Goal: Task Accomplishment & Management: Use online tool/utility

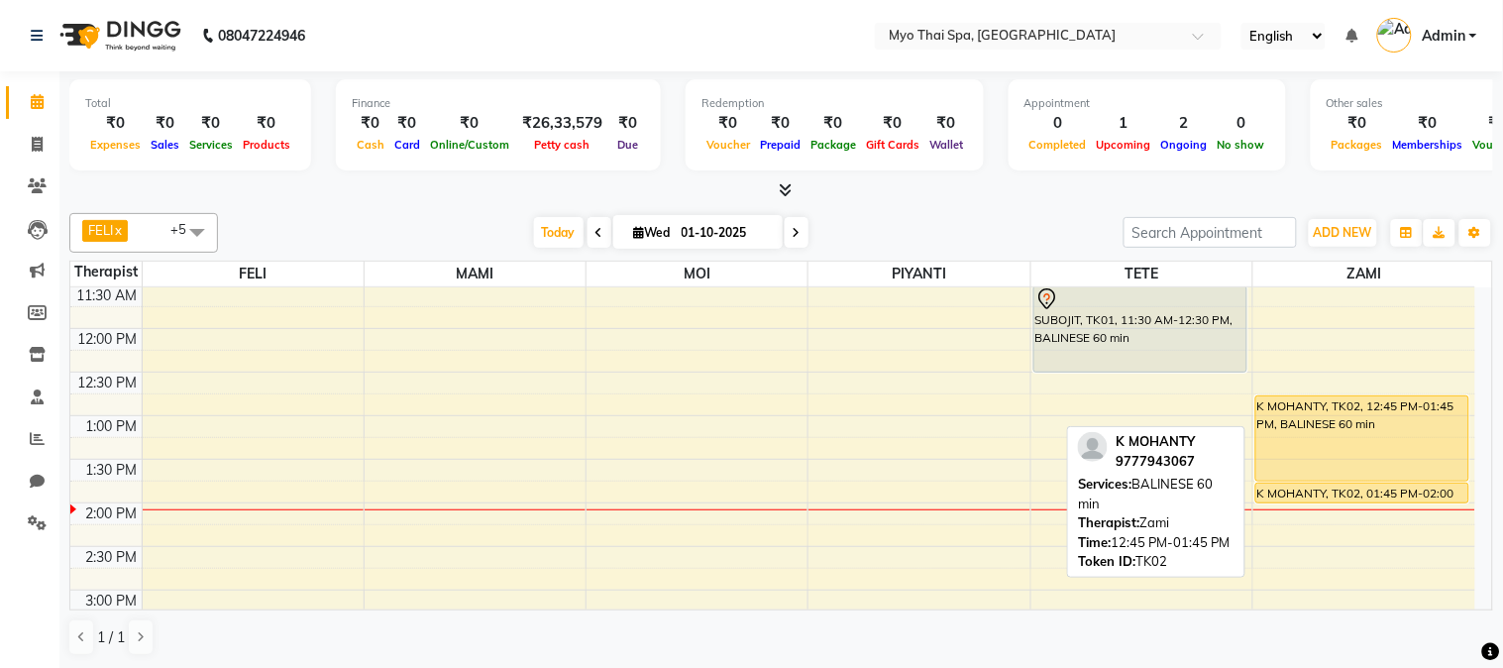
click at [1372, 440] on div "K MOHANTY, TK02, 12:45 PM-01:45 PM, BALINESE 60 min" at bounding box center [1363, 438] width 212 height 84
select select "1"
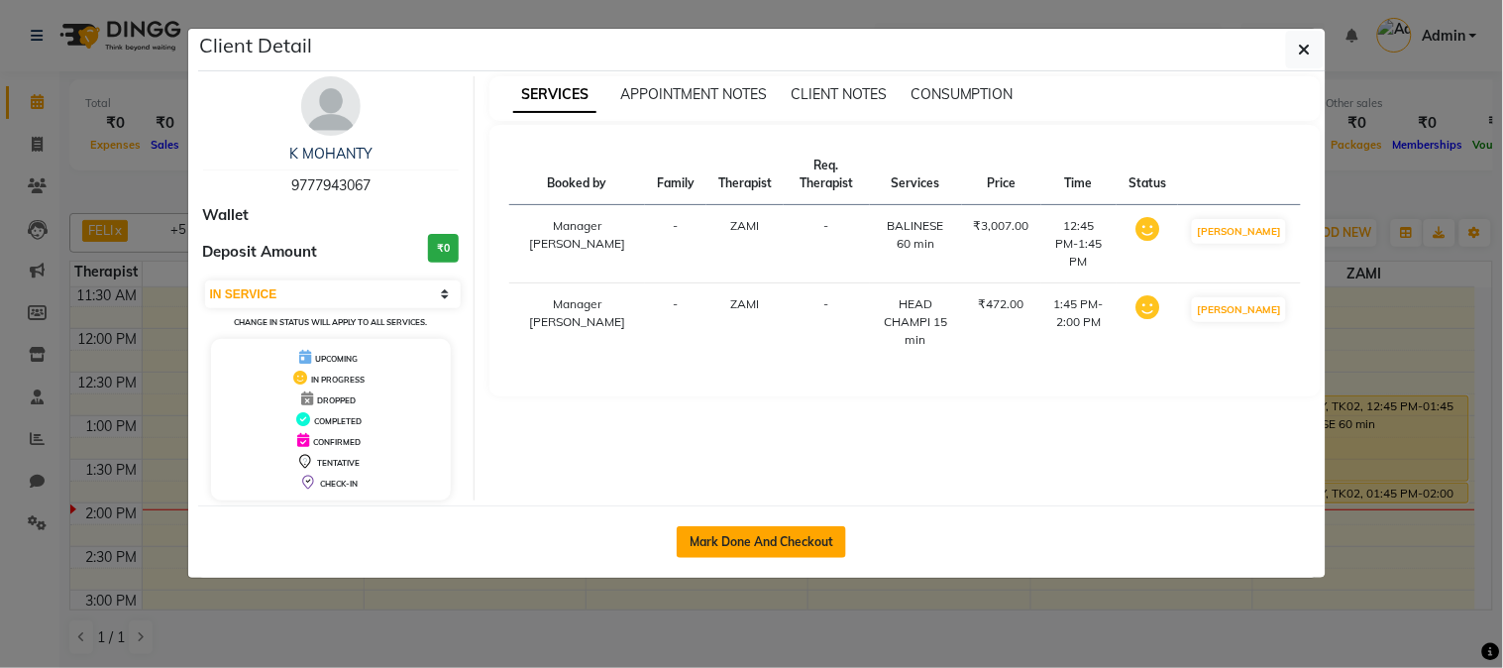
click at [806, 546] on button "Mark Done And Checkout" at bounding box center [761, 542] width 169 height 32
select select "service"
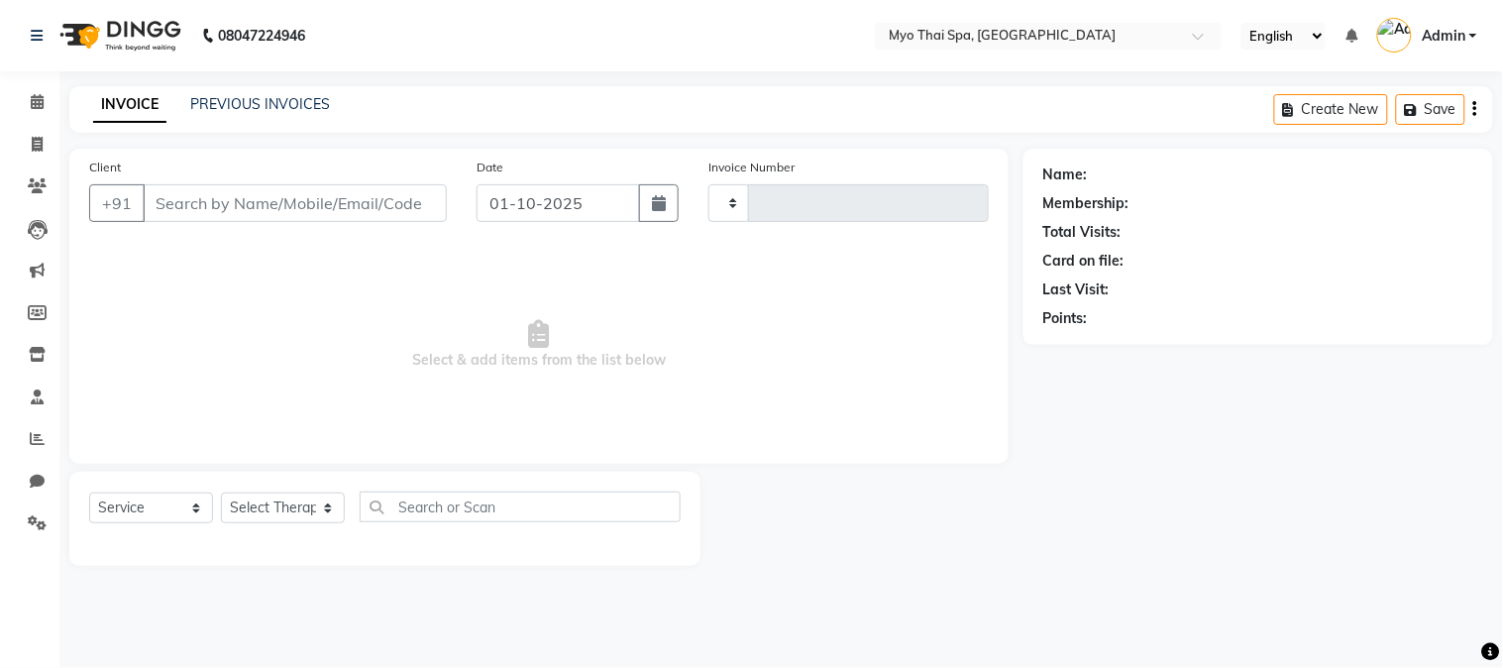
type input "1599"
select select "5086"
select select "V"
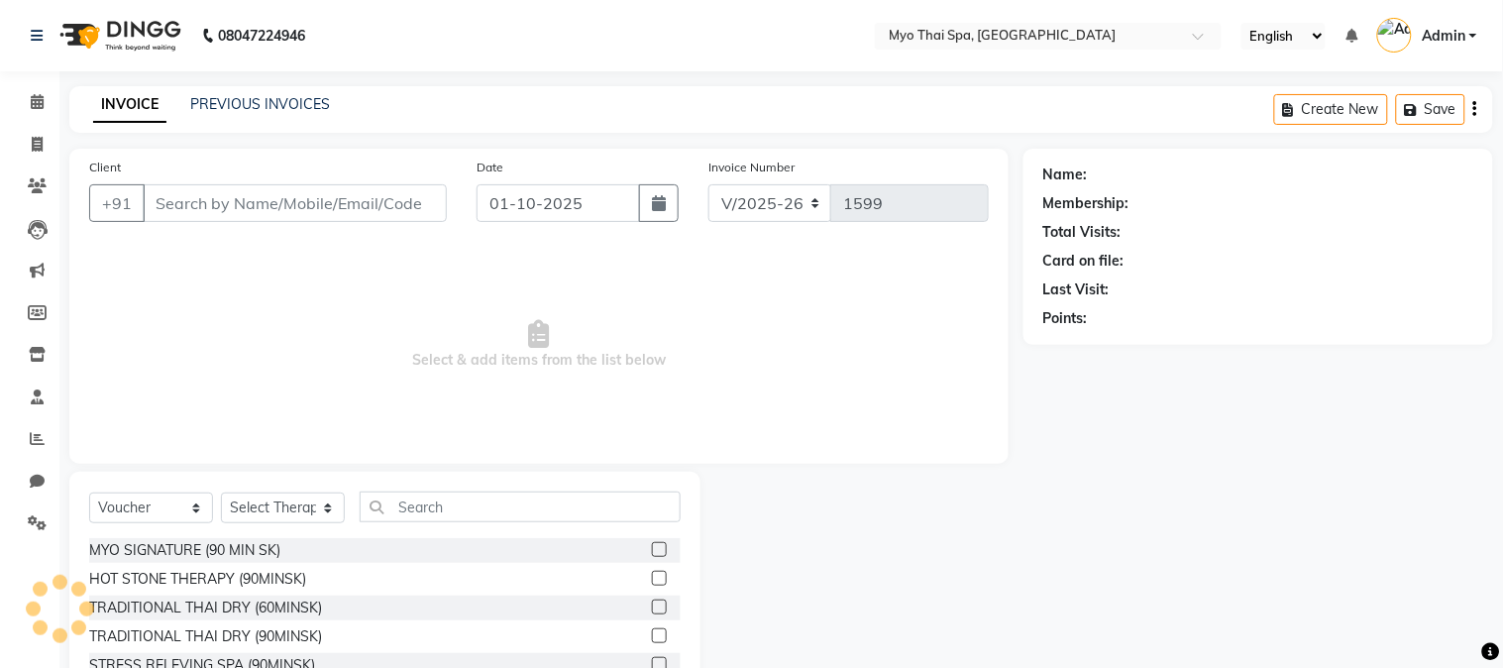
type input "9777943067"
select select "67002"
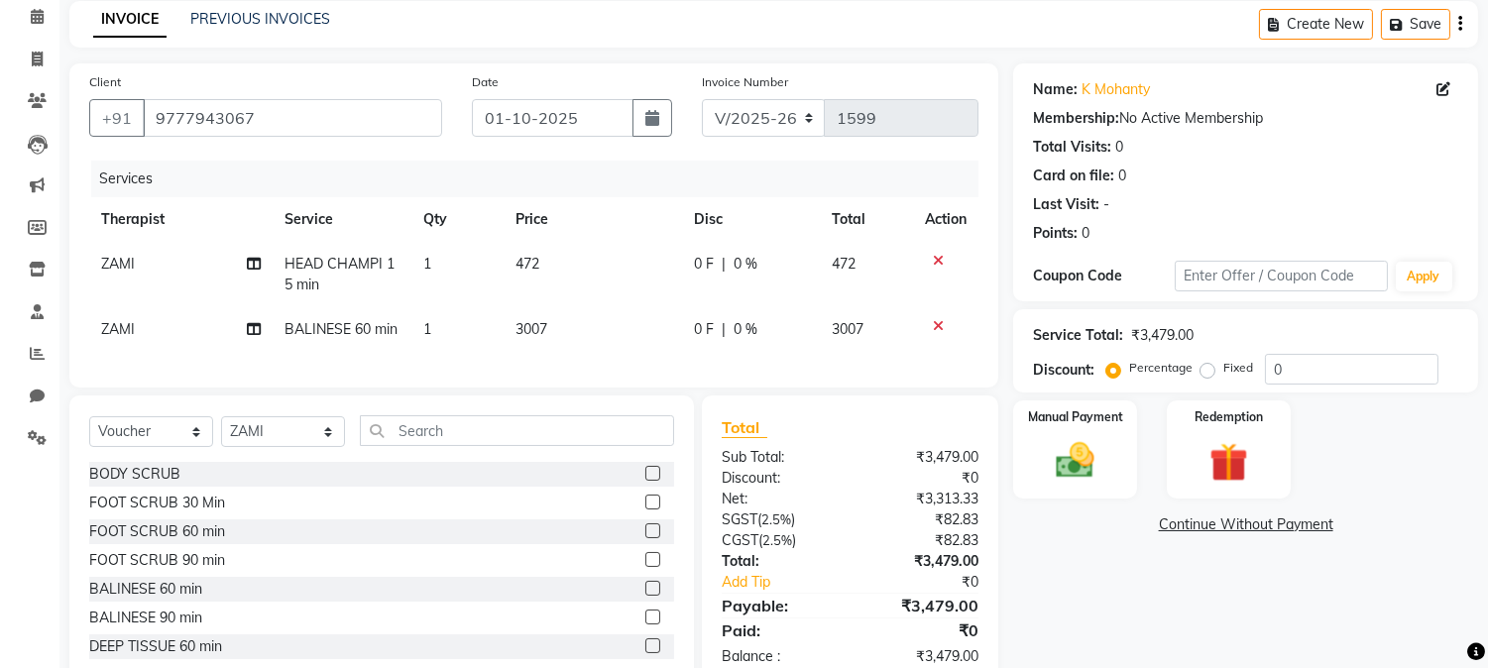
scroll to position [151, 0]
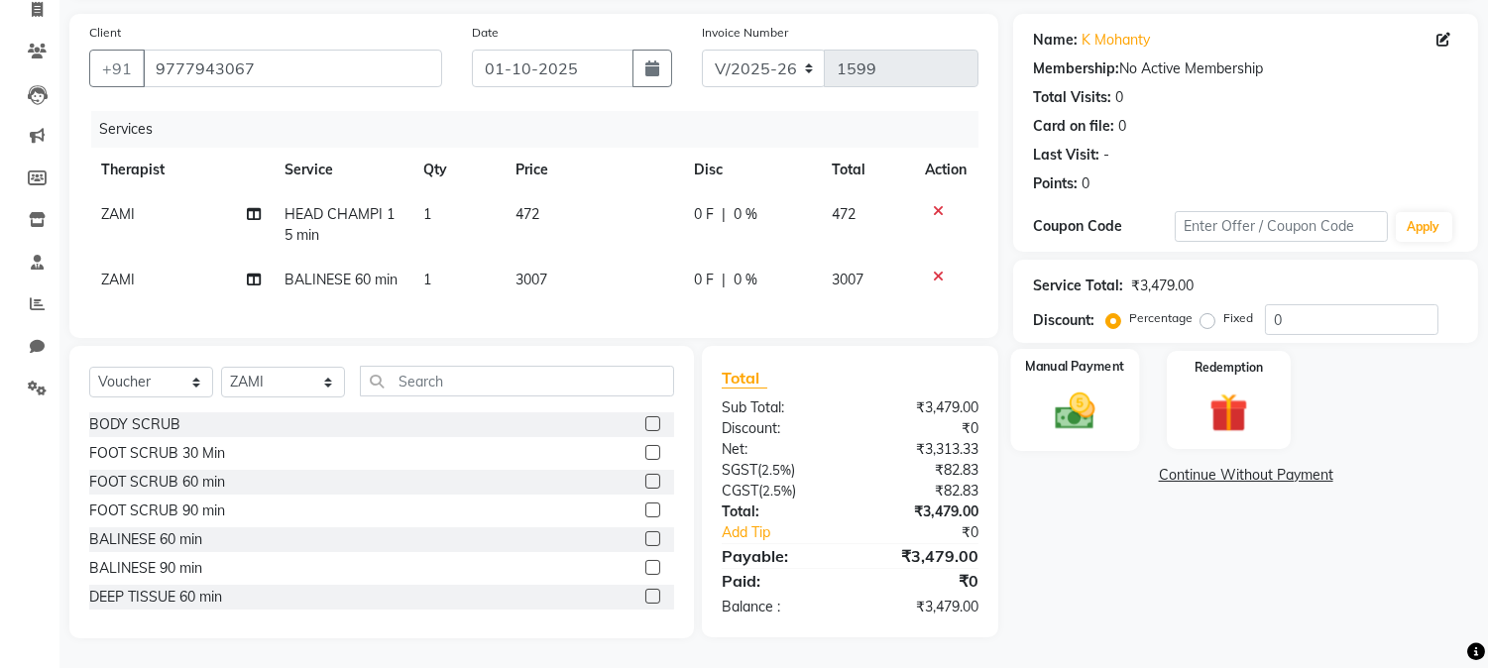
click at [1075, 398] on img at bounding box center [1075, 412] width 65 height 47
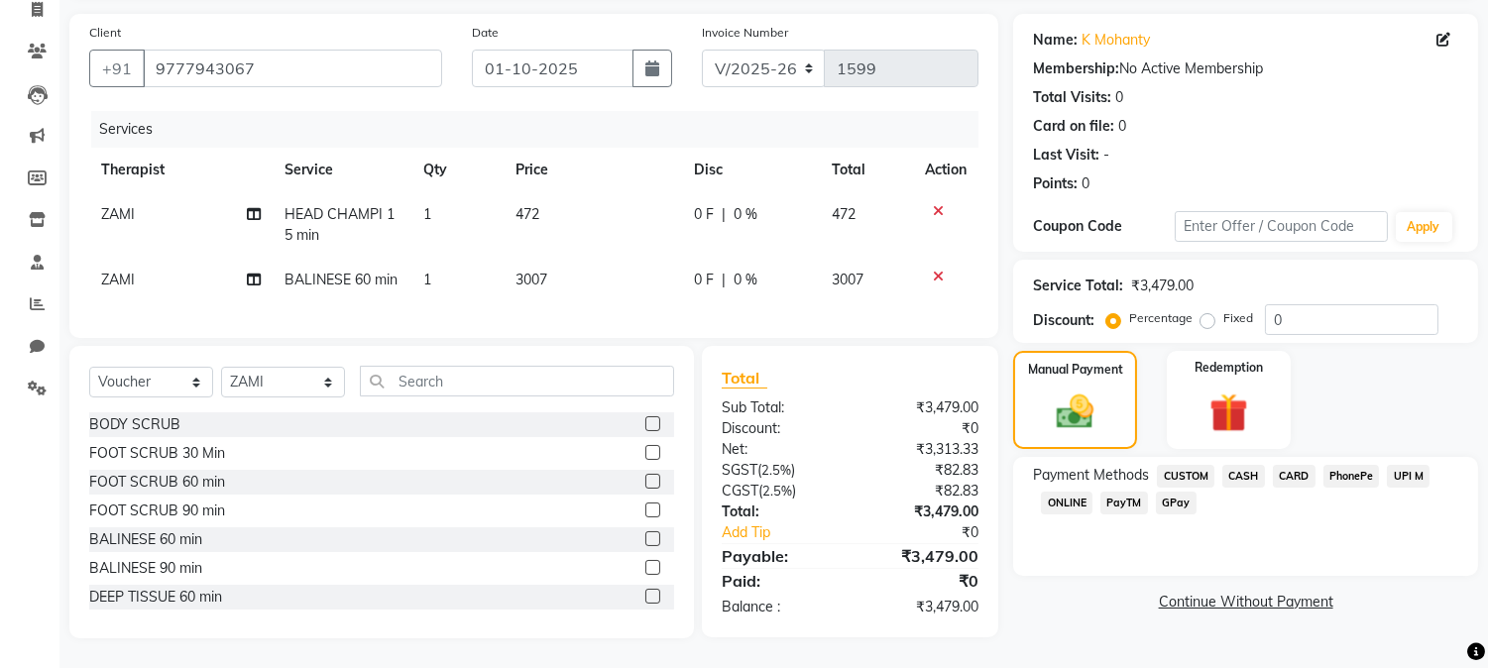
click at [1428, 465] on span "UPI M" at bounding box center [1408, 476] width 43 height 23
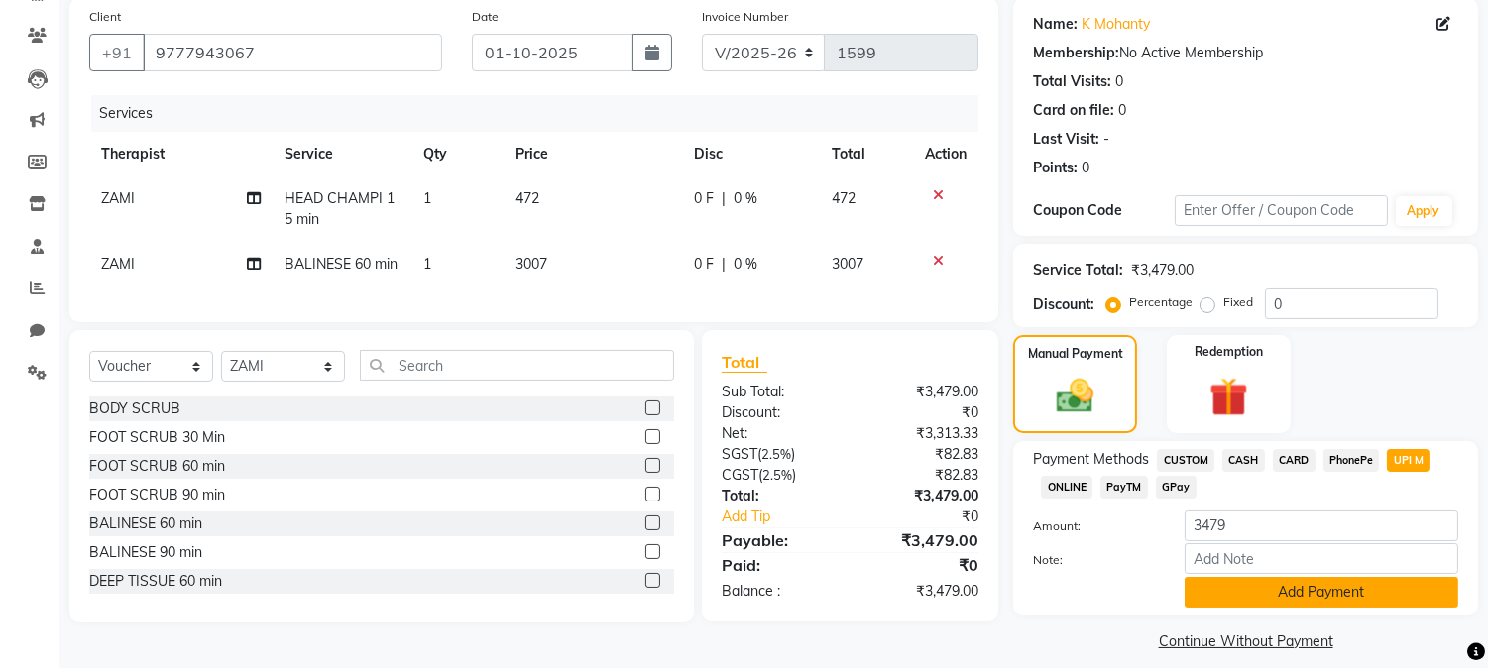
click at [1223, 595] on button "Add Payment" at bounding box center [1321, 592] width 274 height 31
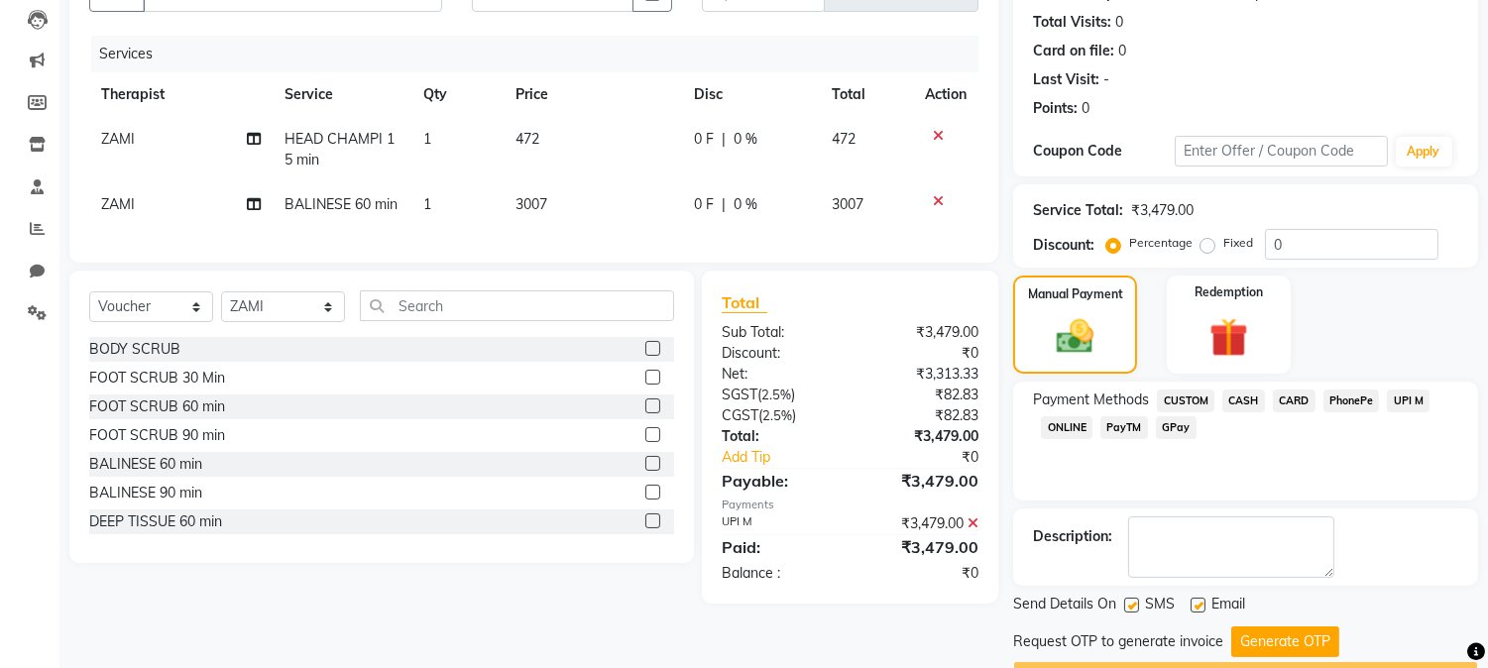
scroll to position [263, 0]
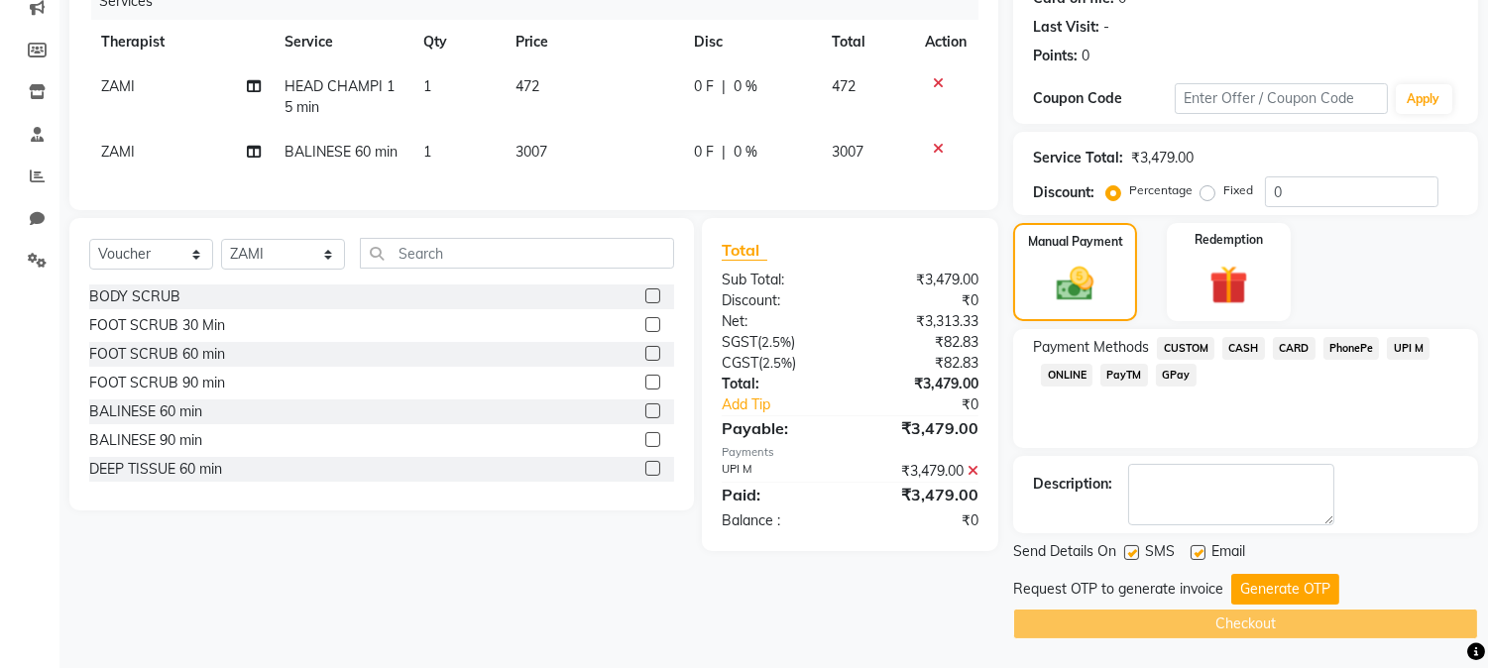
click at [1263, 589] on button "Generate OTP" at bounding box center [1285, 589] width 108 height 31
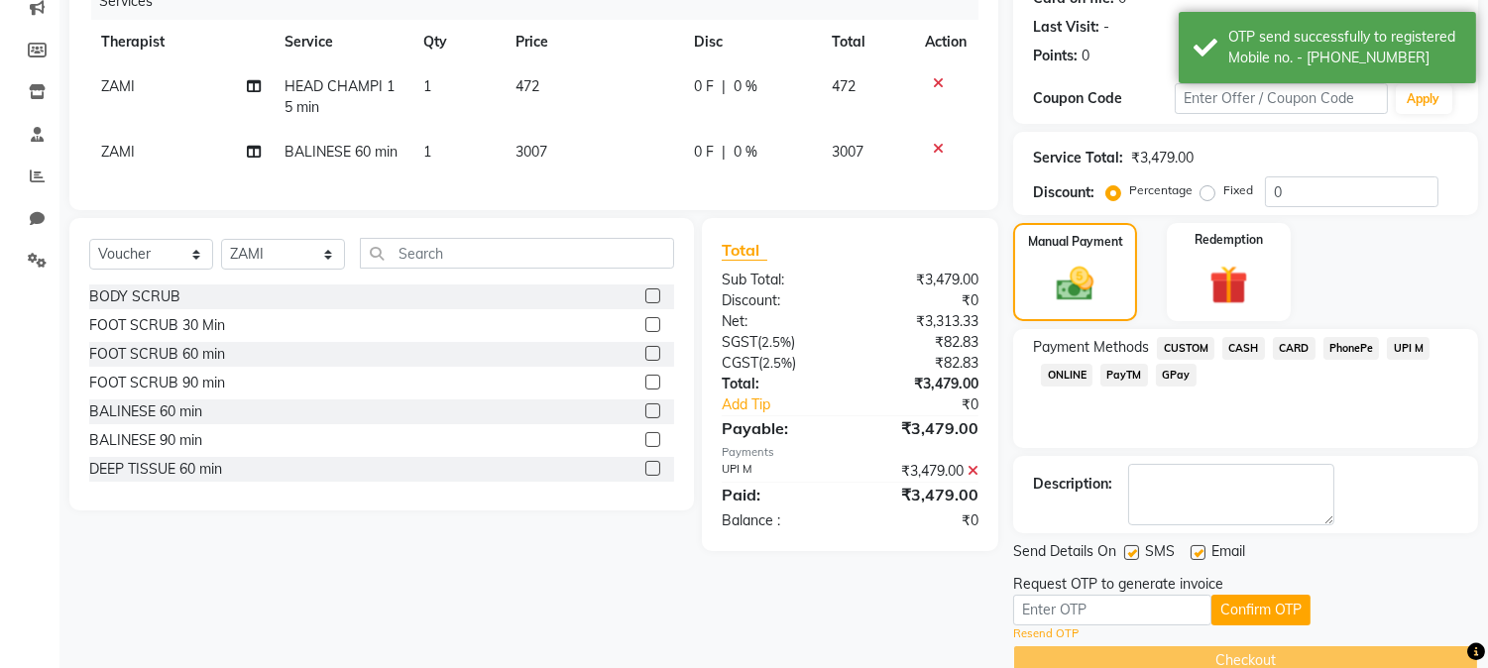
click at [1097, 630] on div "Resend OTP" at bounding box center [1245, 633] width 465 height 17
click at [1095, 606] on input "text" at bounding box center [1112, 610] width 198 height 31
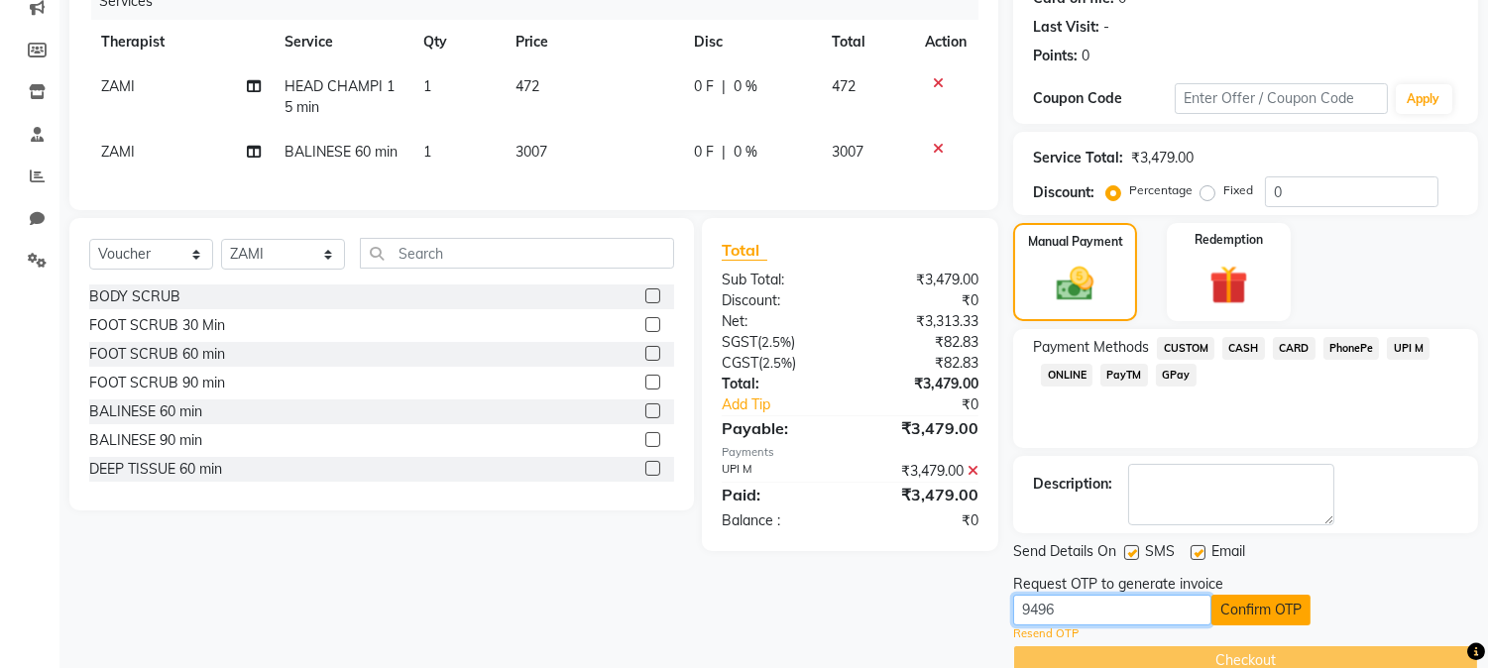
type input "9496"
click at [1247, 601] on button "Confirm OTP" at bounding box center [1260, 610] width 99 height 31
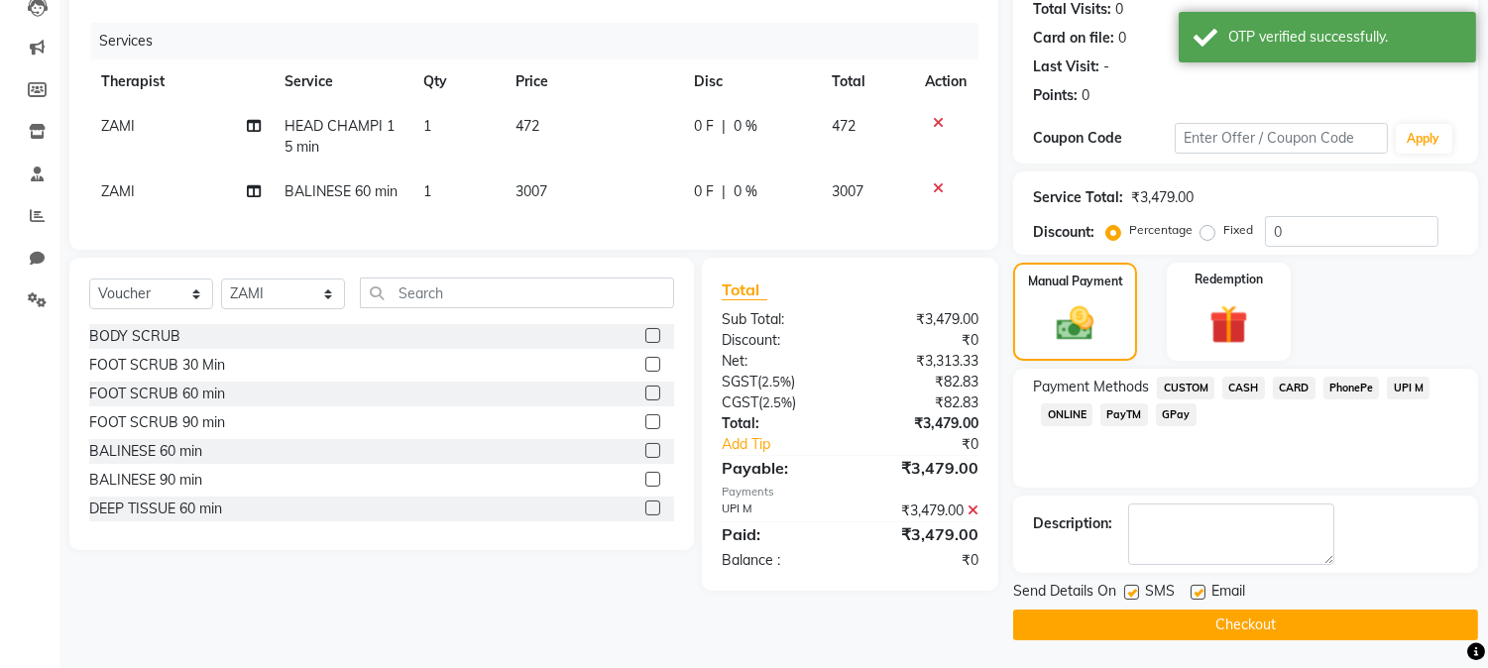
click at [1165, 606] on div "Send Details On SMS Email Checkout" at bounding box center [1245, 610] width 465 height 59
click at [1160, 620] on button "Checkout" at bounding box center [1245, 625] width 465 height 31
